Goal: Task Accomplishment & Management: Use online tool/utility

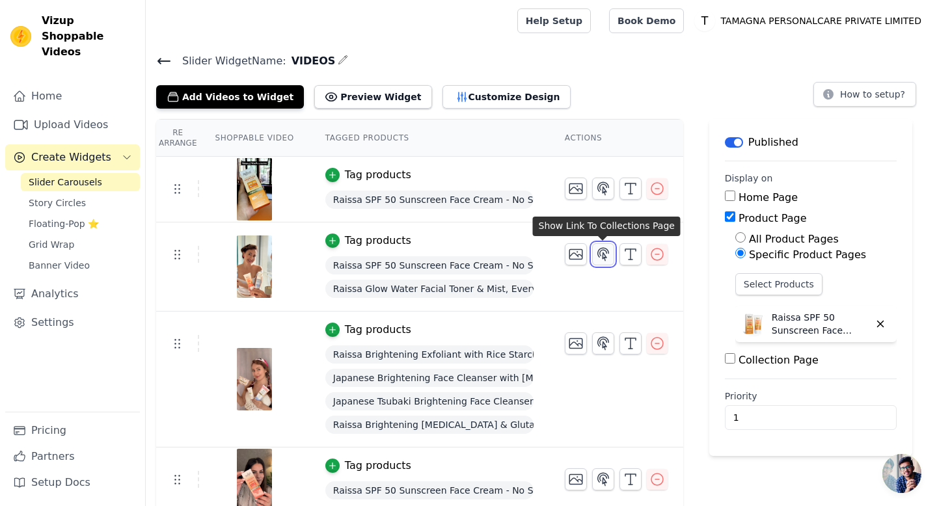
click at [603, 260] on icon "button" at bounding box center [603, 255] width 16 height 16
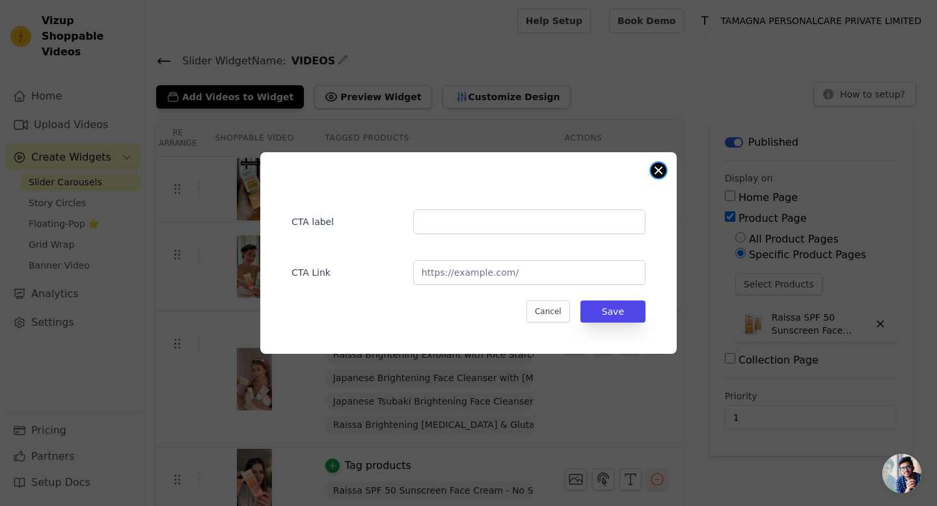
click at [661, 165] on button "Close modal" at bounding box center [659, 171] width 16 height 16
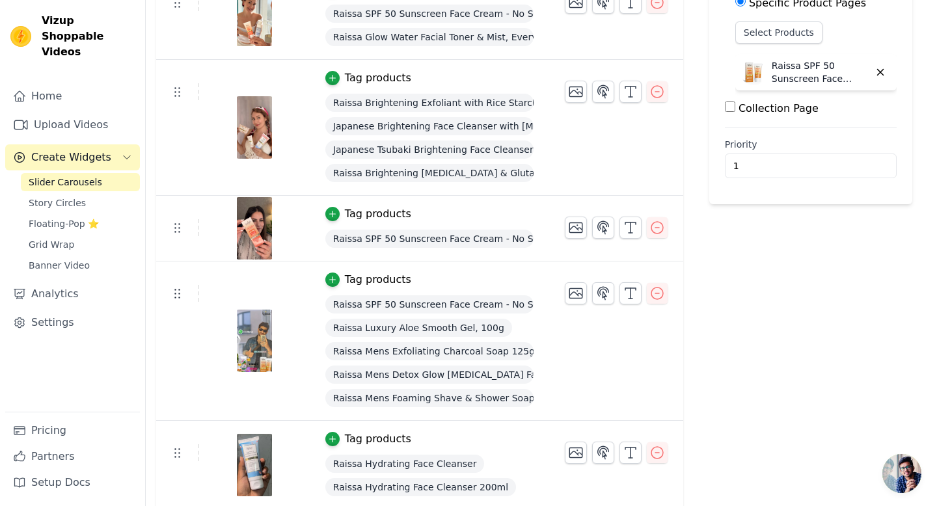
scroll to position [253, 0]
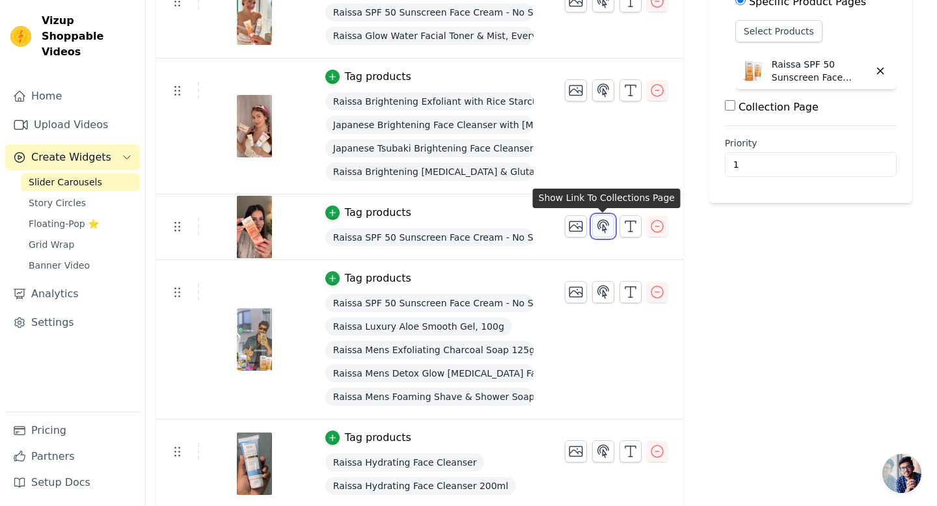
click at [603, 223] on icon "button" at bounding box center [603, 227] width 16 height 16
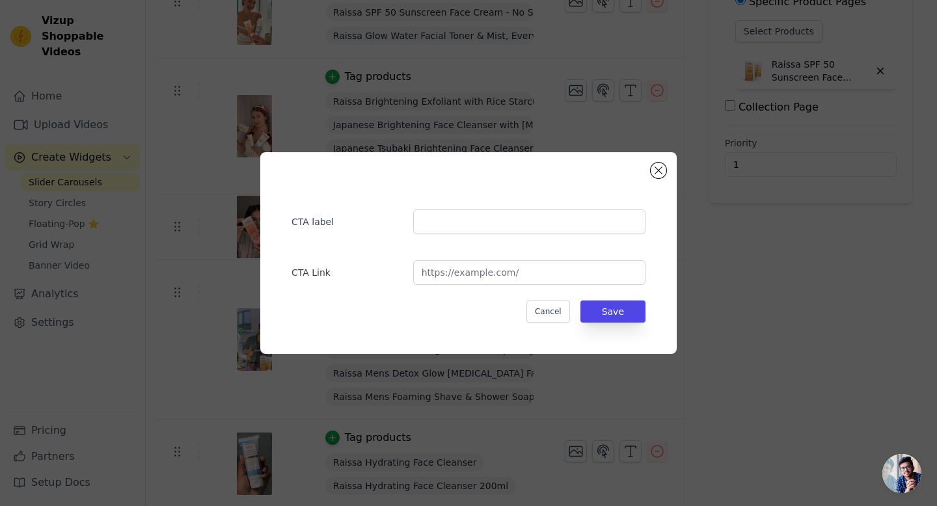
scroll to position [0, 0]
click at [530, 272] on input "url" at bounding box center [529, 272] width 232 height 25
paste input "[URL][DOMAIN_NAME]"
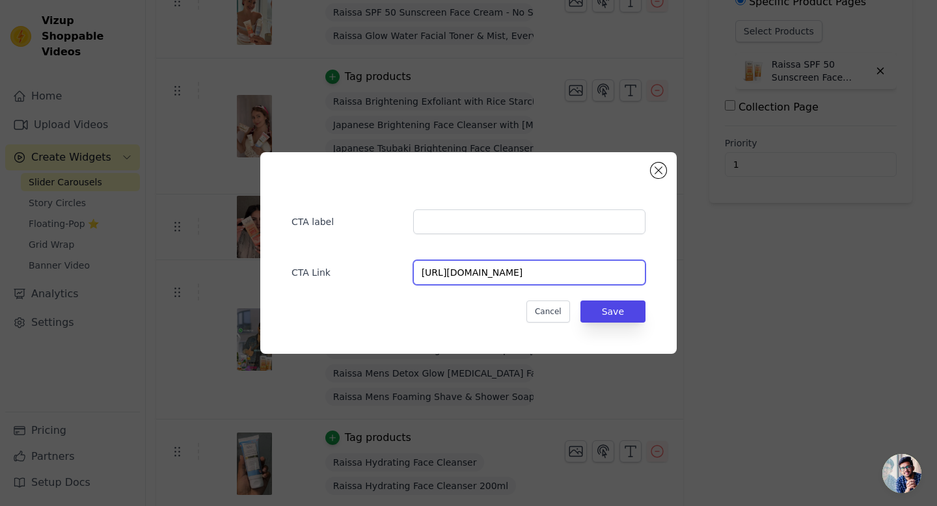
scroll to position [0, 81]
type input "[URL][DOMAIN_NAME]"
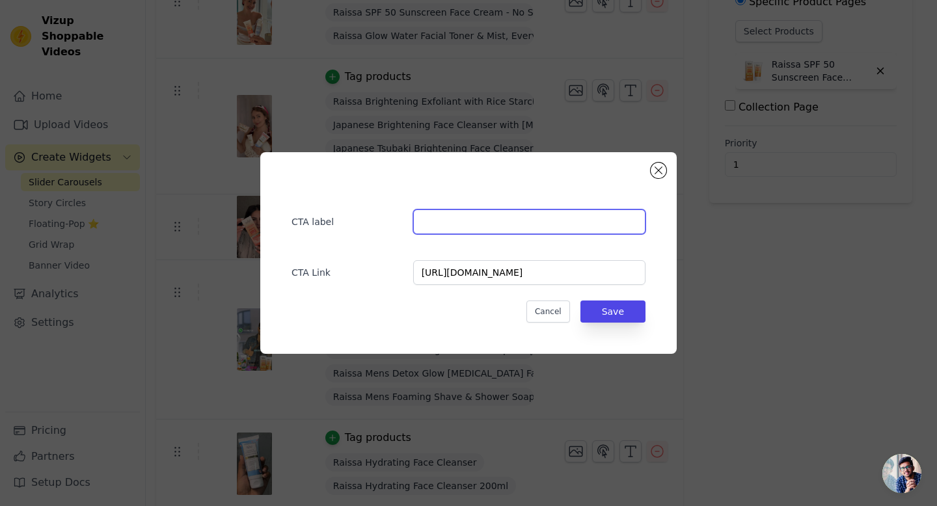
click at [521, 225] on input "text" at bounding box center [529, 222] width 232 height 25
type input "HYDRA GLOW SPF50 SUNSCREEN"
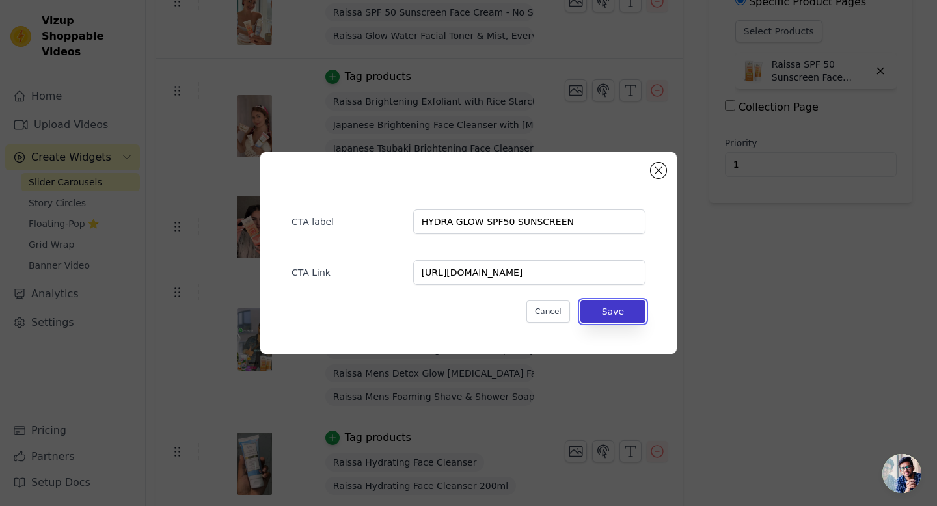
click at [601, 314] on button "Save" at bounding box center [613, 312] width 65 height 22
click at [618, 314] on button "Save" at bounding box center [613, 312] width 65 height 22
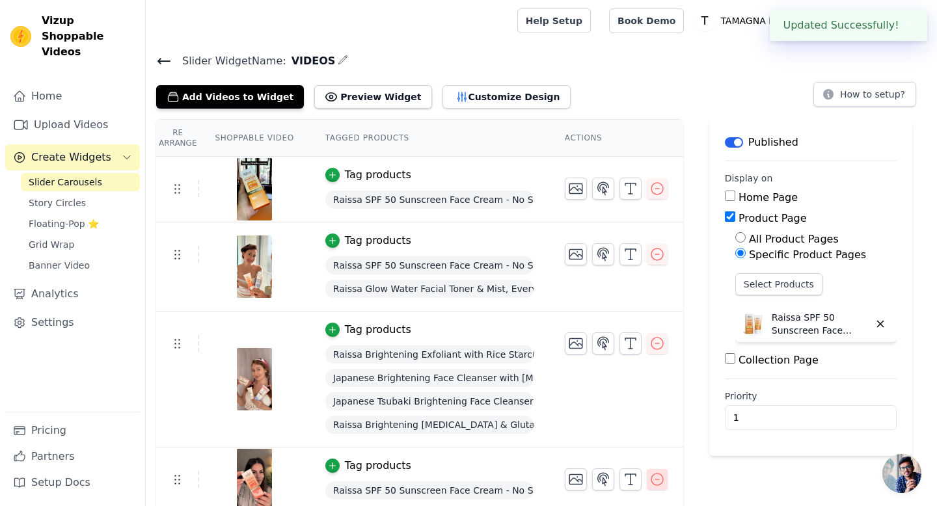
scroll to position [253, 0]
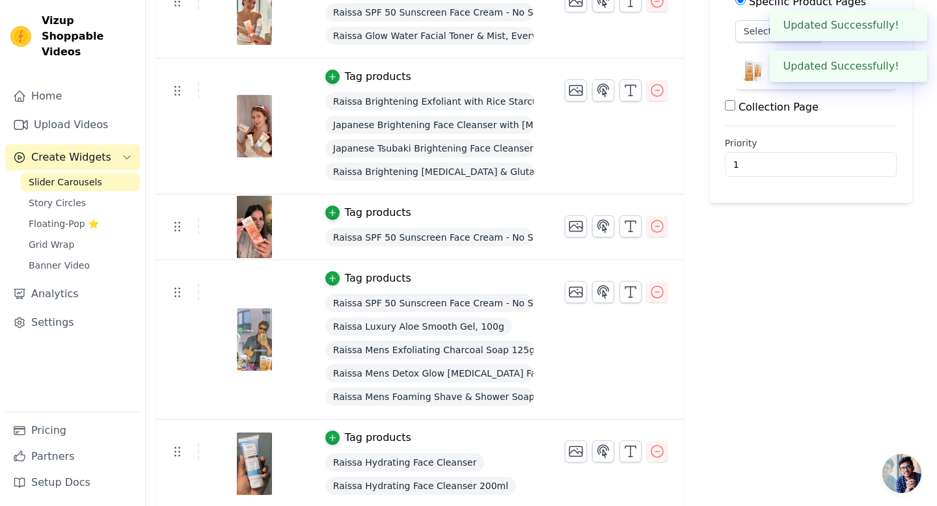
click at [904, 21] on button "✖" at bounding box center [906, 26] width 15 height 16
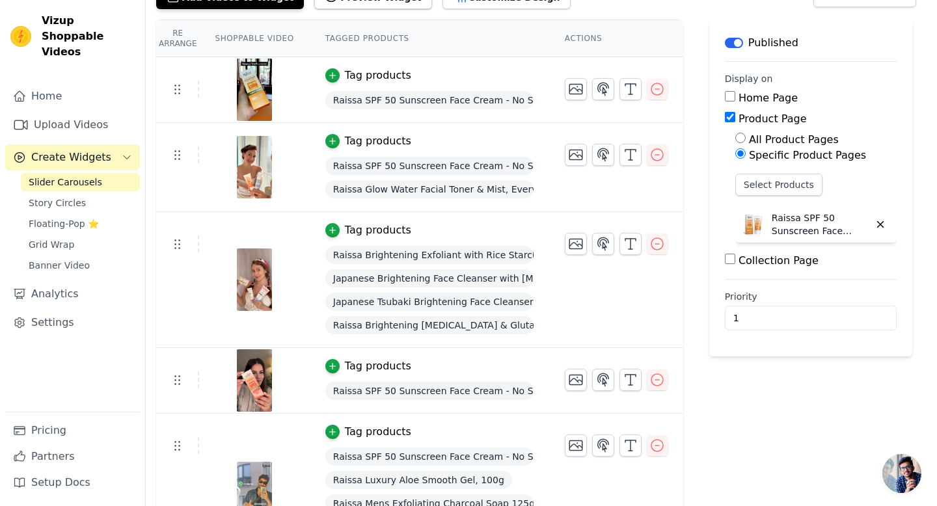
scroll to position [0, 0]
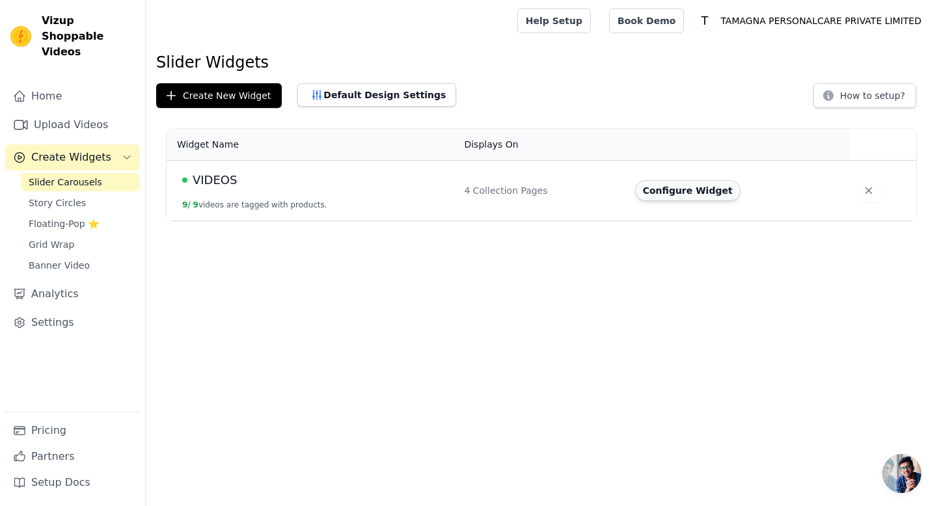
click at [700, 193] on button "Configure Widget" at bounding box center [687, 190] width 105 height 21
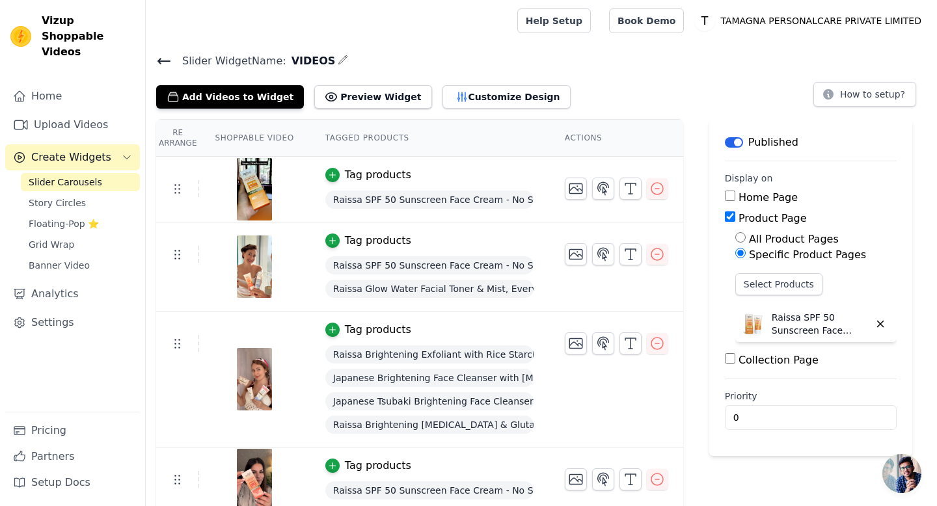
click at [157, 58] on icon at bounding box center [164, 61] width 16 height 16
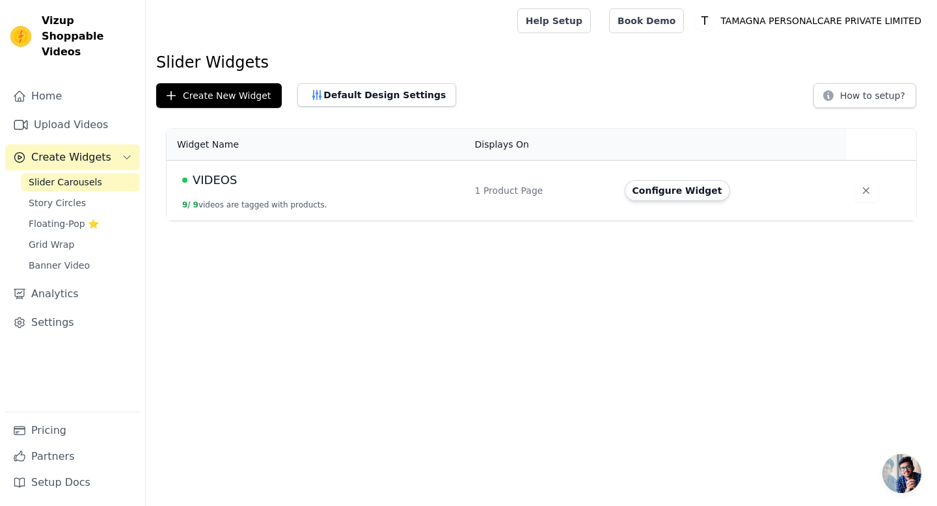
click at [65, 176] on span "Slider Carousels" at bounding box center [66, 182] width 74 height 13
click at [206, 180] on span "VIDEOS" at bounding box center [215, 180] width 44 height 18
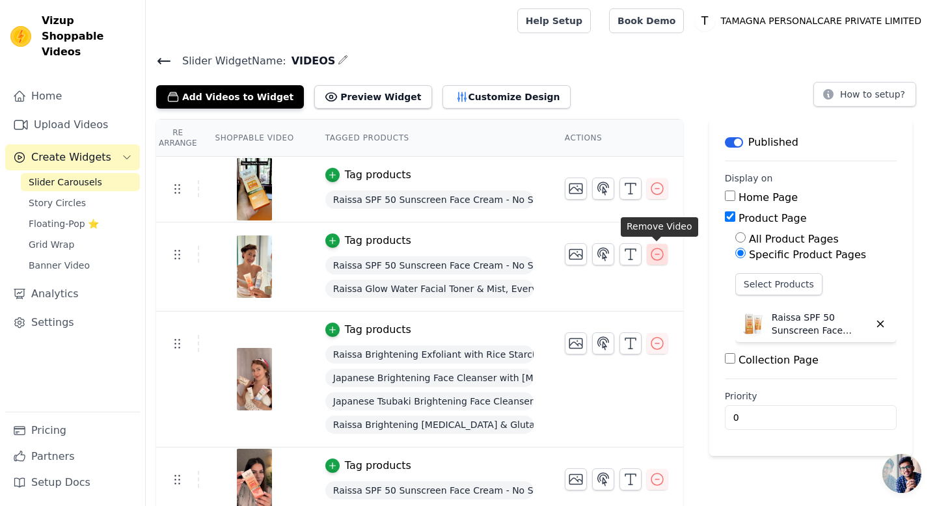
click at [658, 254] on icon "button" at bounding box center [658, 255] width 16 height 16
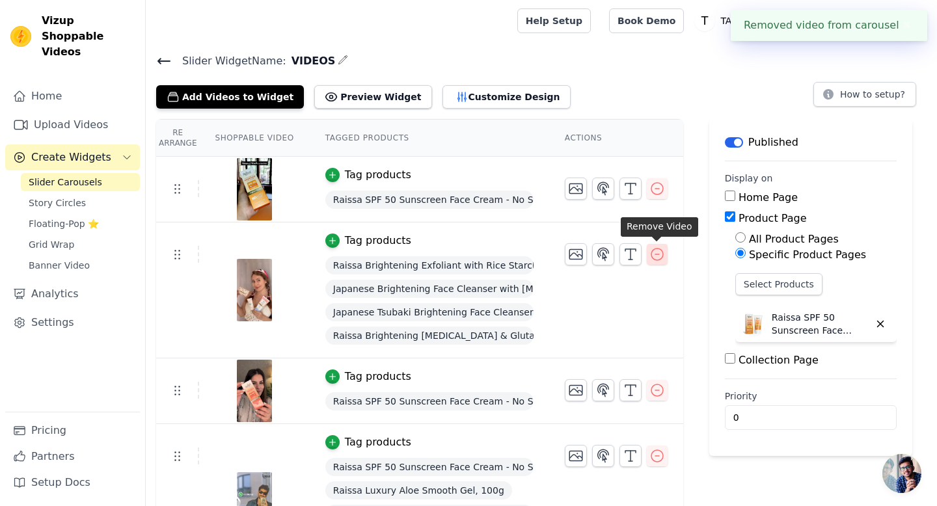
click at [653, 251] on icon "button" at bounding box center [658, 255] width 16 height 16
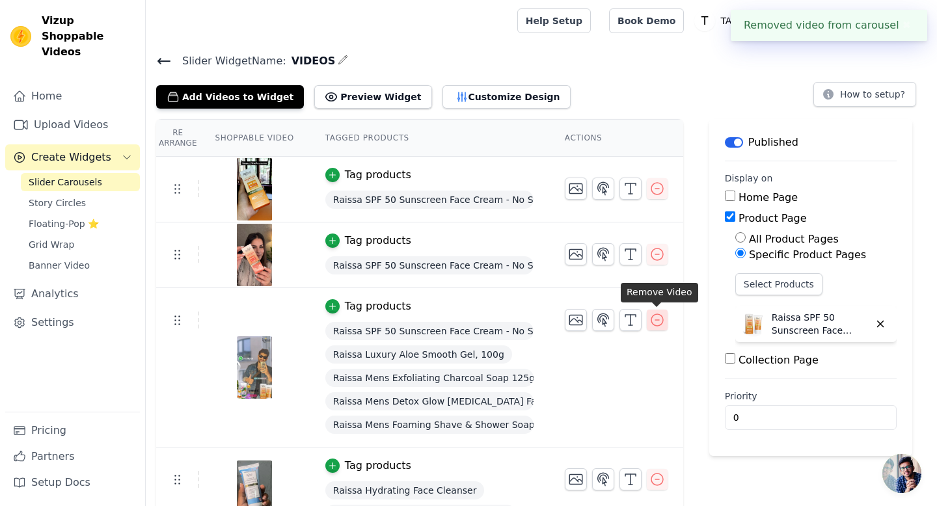
click at [659, 318] on icon "button" at bounding box center [658, 320] width 16 height 16
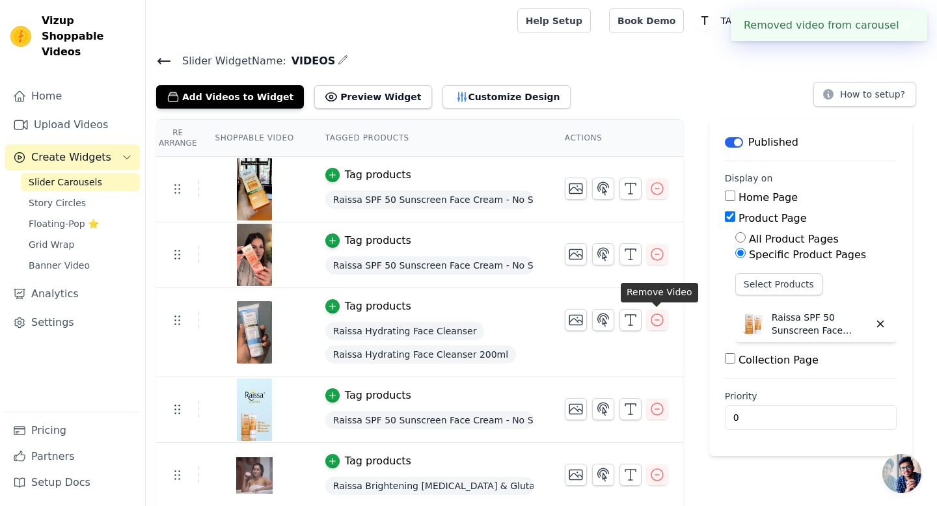
scroll to position [68, 0]
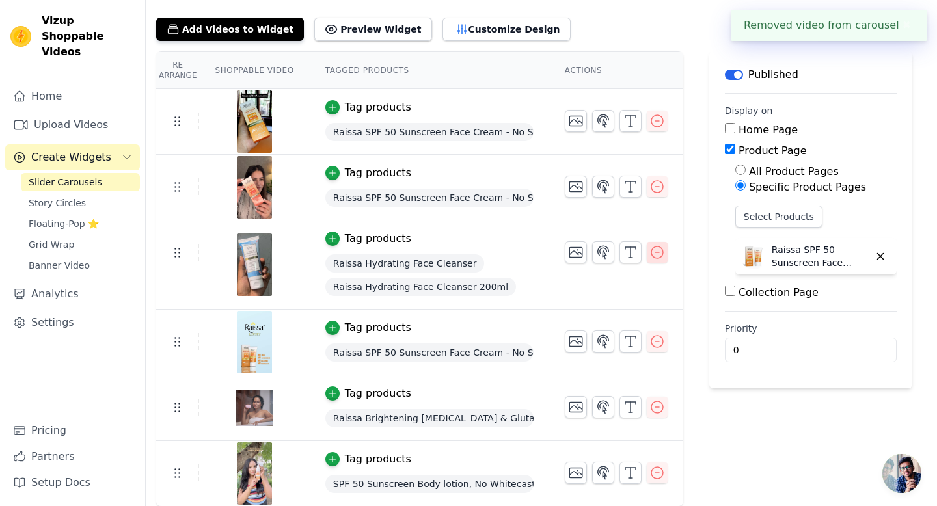
click at [655, 252] on icon "button" at bounding box center [658, 253] width 16 height 16
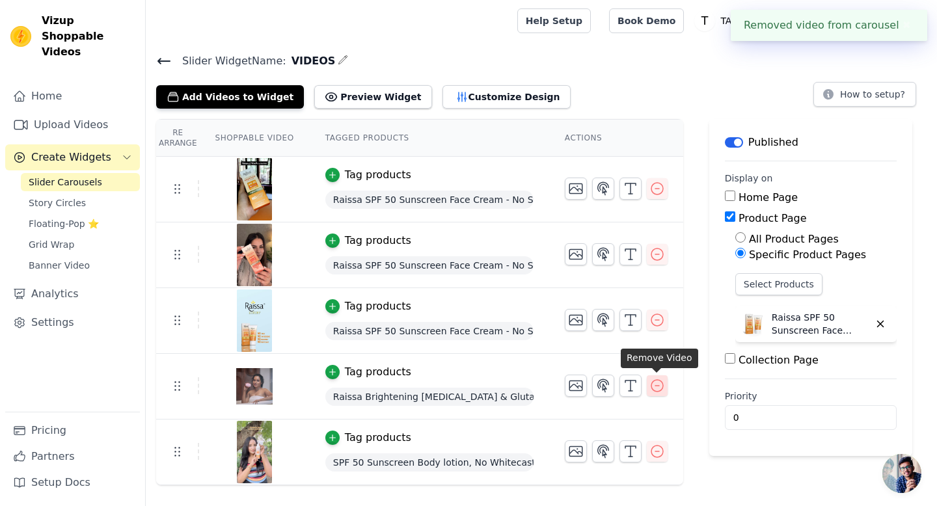
click at [658, 385] on icon "button" at bounding box center [657, 386] width 12 height 12
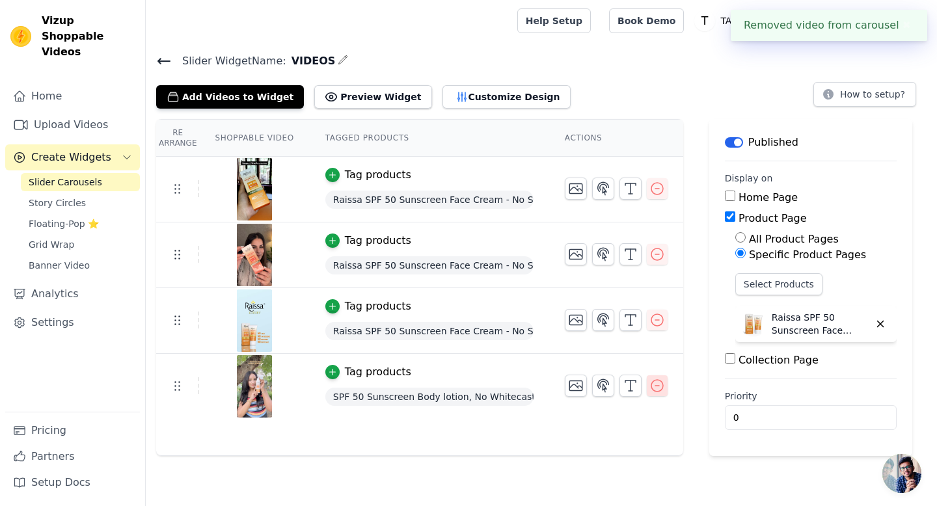
click at [658, 385] on icon "button" at bounding box center [657, 386] width 12 height 12
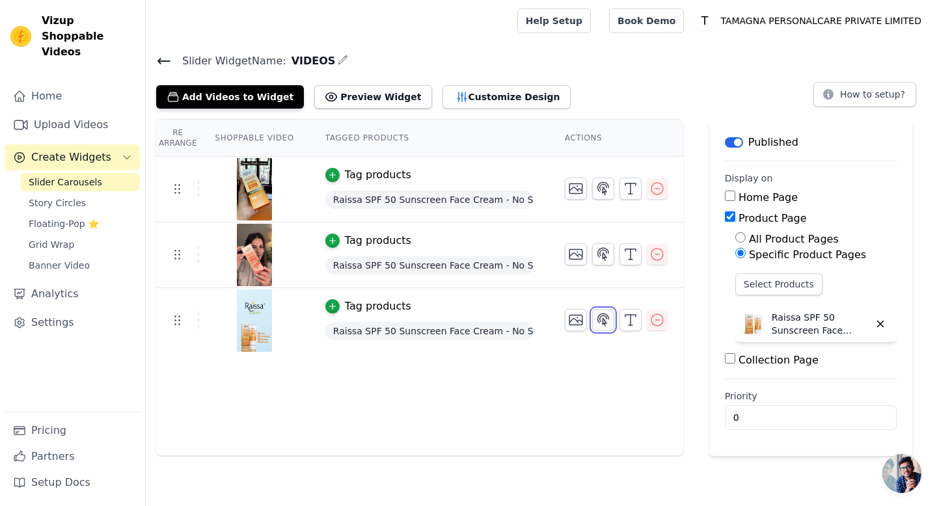
click at [602, 320] on icon "button" at bounding box center [603, 320] width 11 height 12
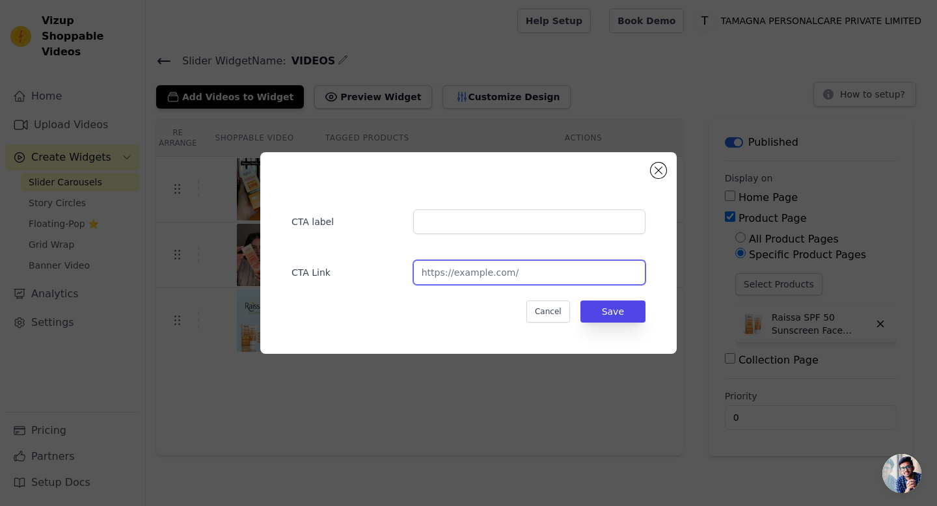
click at [489, 272] on input "url" at bounding box center [529, 272] width 232 height 25
paste input "[URL][DOMAIN_NAME]"
type input "[URL][DOMAIN_NAME]"
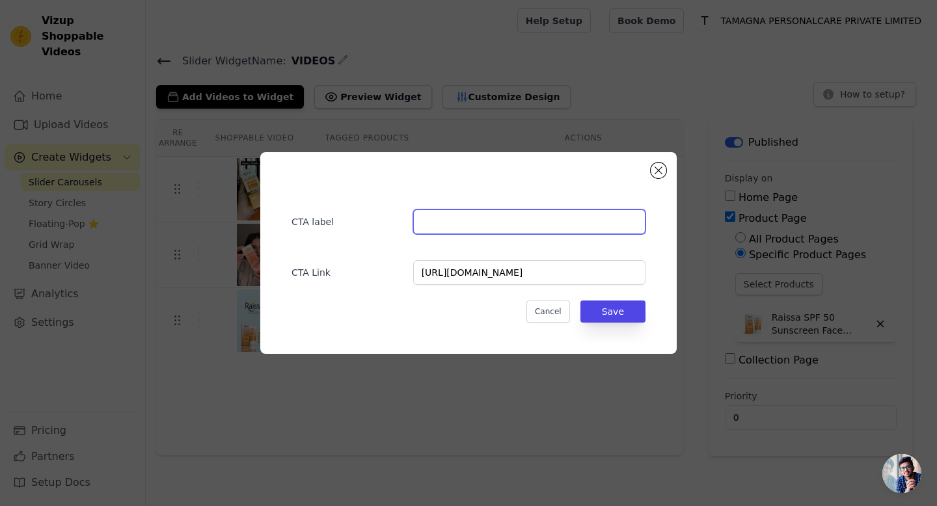
click at [463, 219] on input "text" at bounding box center [529, 222] width 232 height 25
type input "HYDRA GLOW SPF50 SUNSCREEN"
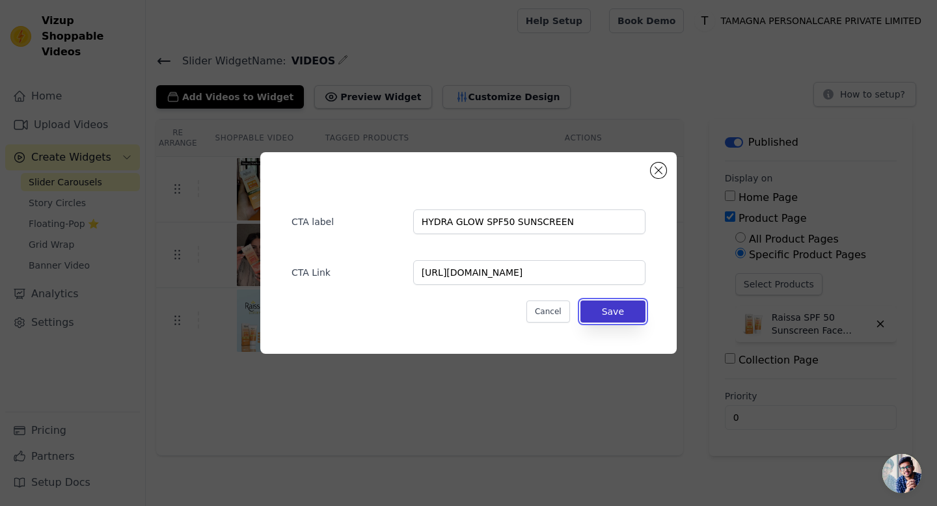
click at [608, 318] on button "Save" at bounding box center [613, 312] width 65 height 22
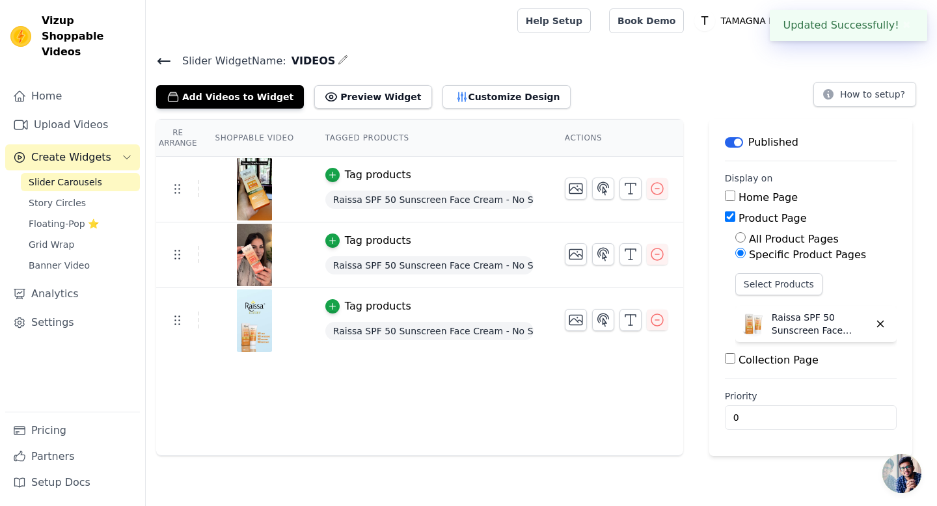
click at [164, 59] on icon at bounding box center [164, 61] width 16 height 16
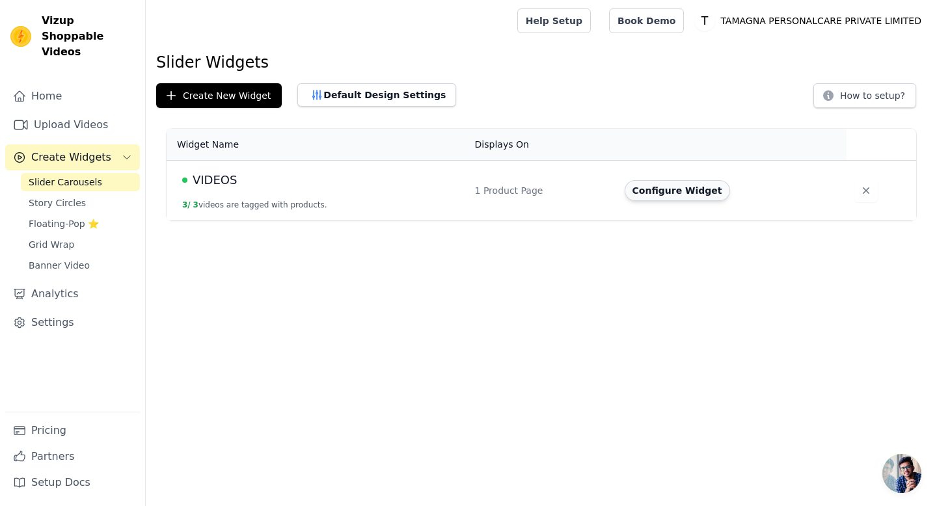
click at [699, 189] on button "Configure Widget" at bounding box center [677, 190] width 105 height 21
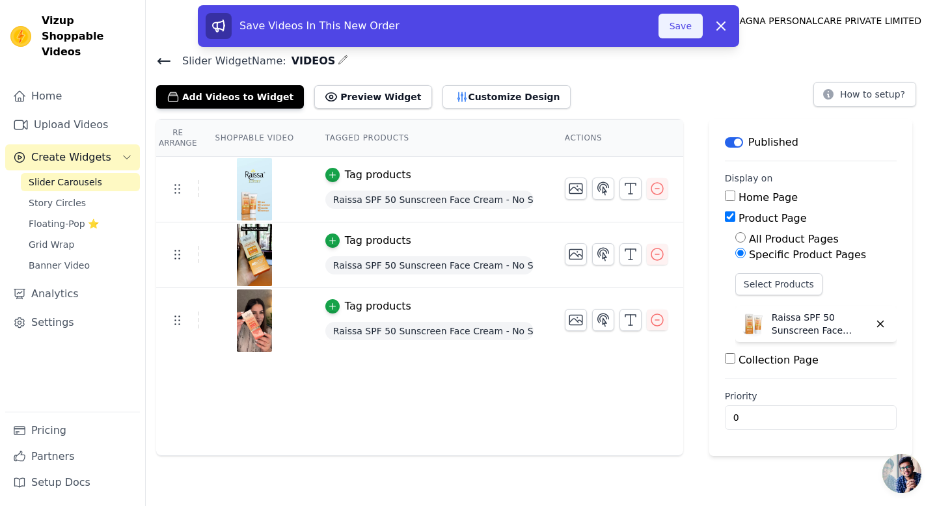
click at [687, 31] on button "Save" at bounding box center [681, 26] width 44 height 25
click at [677, 27] on button "Save" at bounding box center [681, 26] width 44 height 25
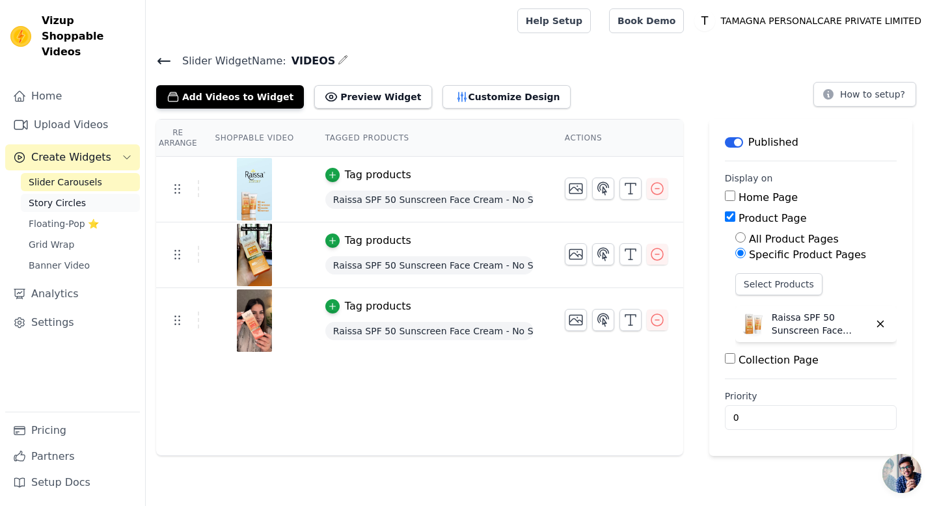
click at [77, 197] on span "Story Circles" at bounding box center [57, 203] width 57 height 13
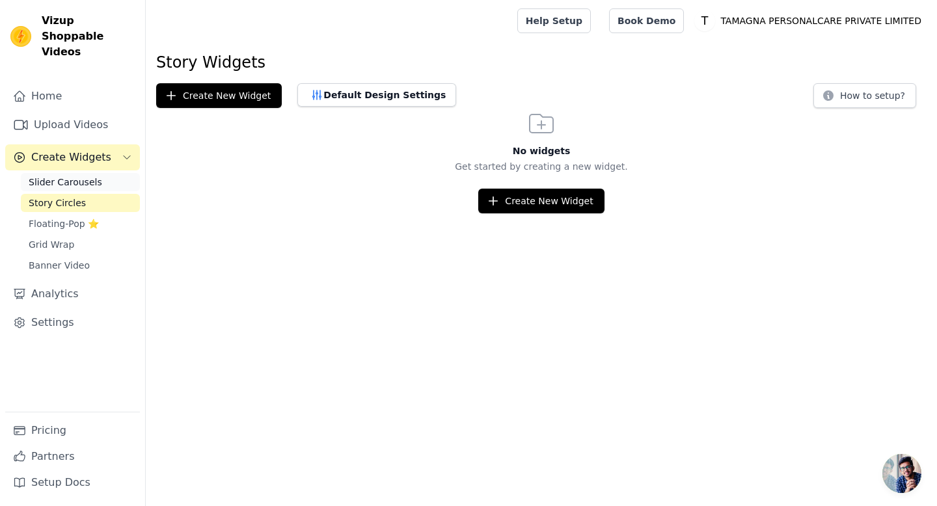
click at [71, 176] on span "Slider Carousels" at bounding box center [66, 182] width 74 height 13
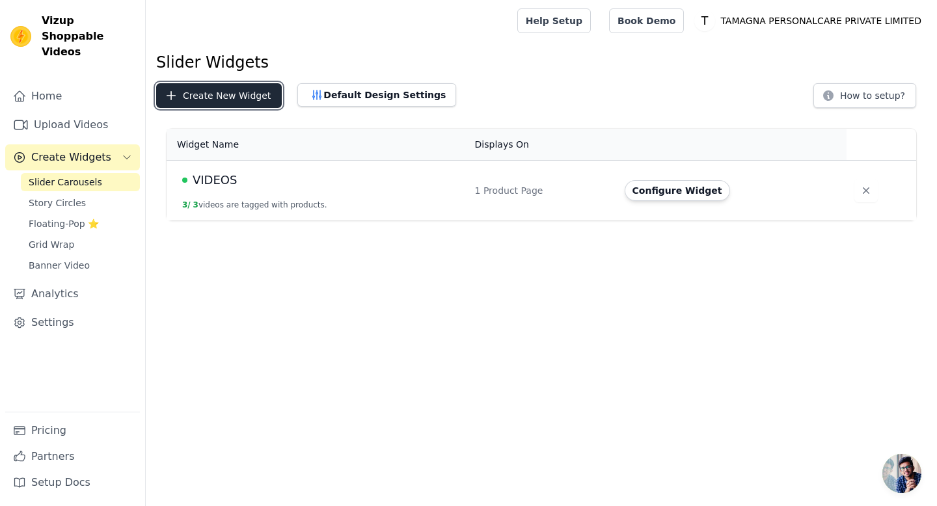
click at [239, 102] on button "Create New Widget" at bounding box center [219, 95] width 126 height 25
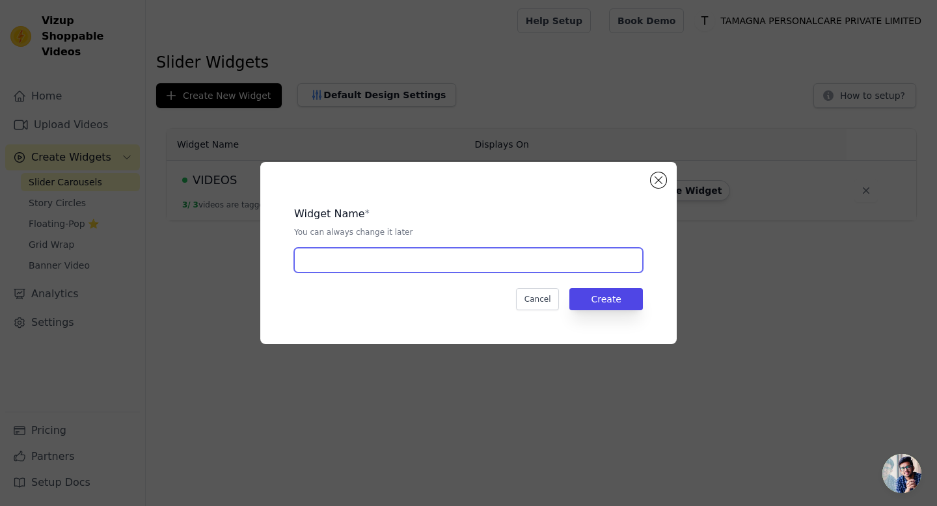
click at [426, 265] on input "text" at bounding box center [468, 260] width 349 height 25
type input "Brightening soap"
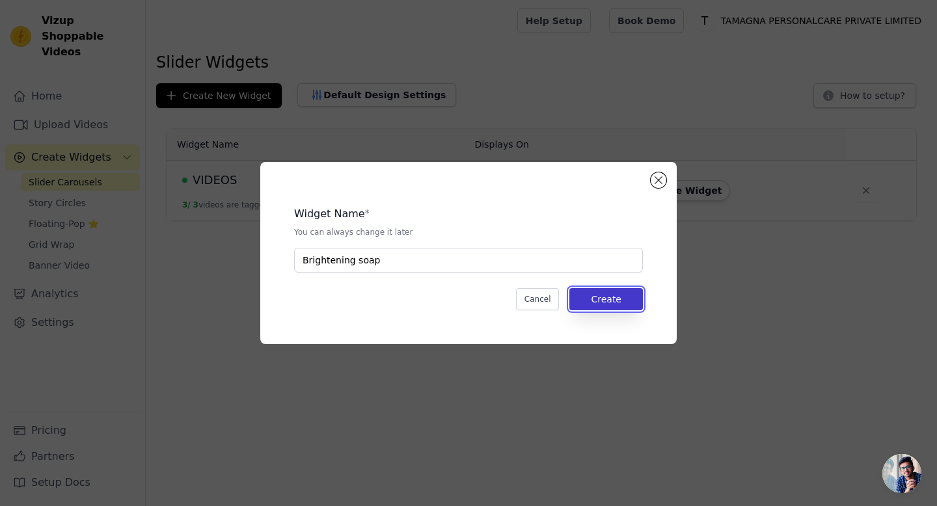
click at [622, 299] on button "Create" at bounding box center [606, 299] width 74 height 22
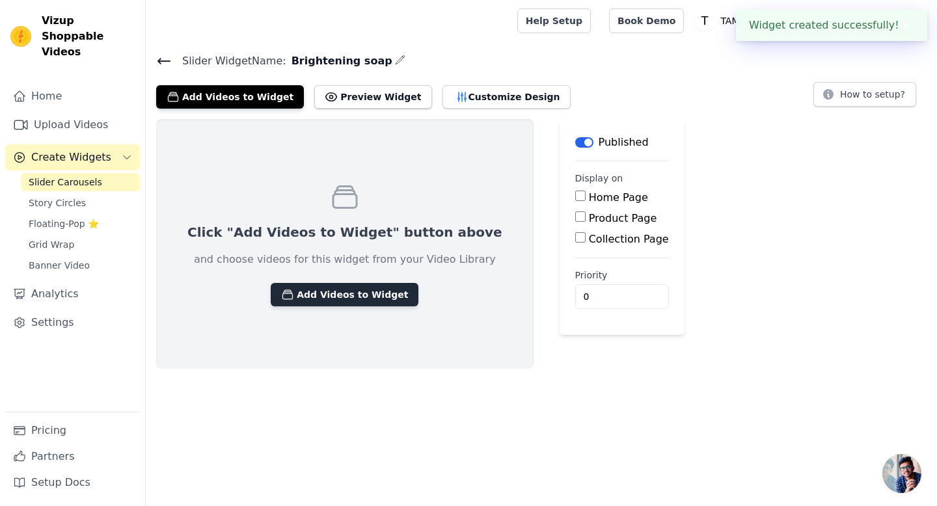
click at [341, 299] on button "Add Videos to Widget" at bounding box center [345, 294] width 148 height 23
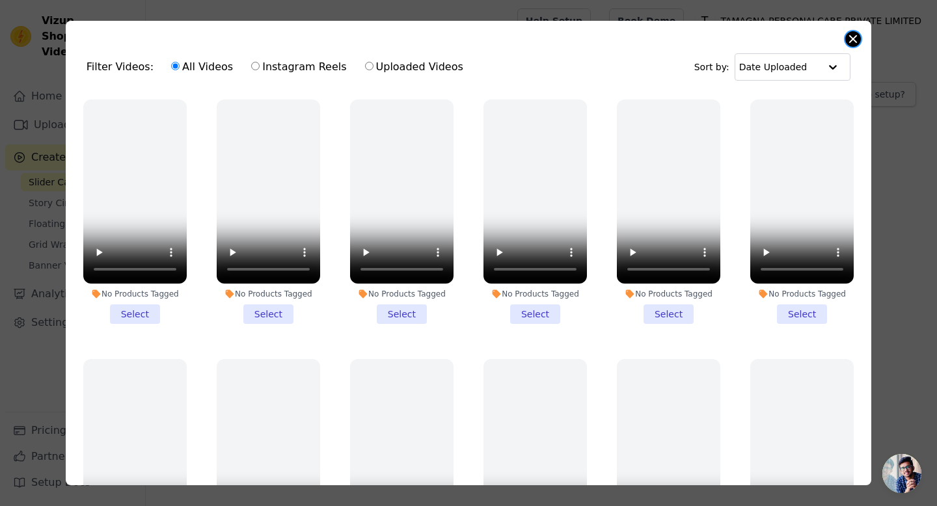
click at [853, 43] on button "Close modal" at bounding box center [853, 39] width 16 height 16
